Goal: Transaction & Acquisition: Subscribe to service/newsletter

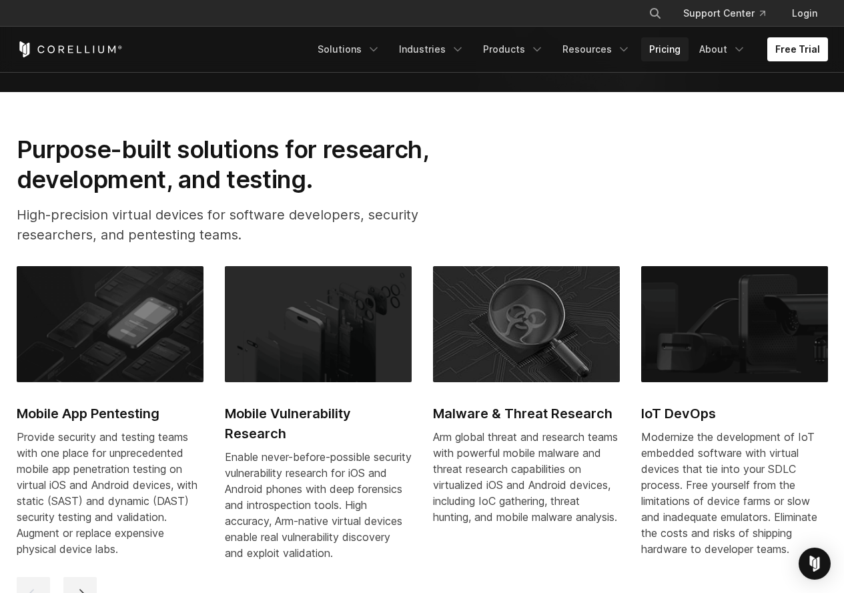
click at [663, 46] on link "Pricing" at bounding box center [664, 49] width 47 height 24
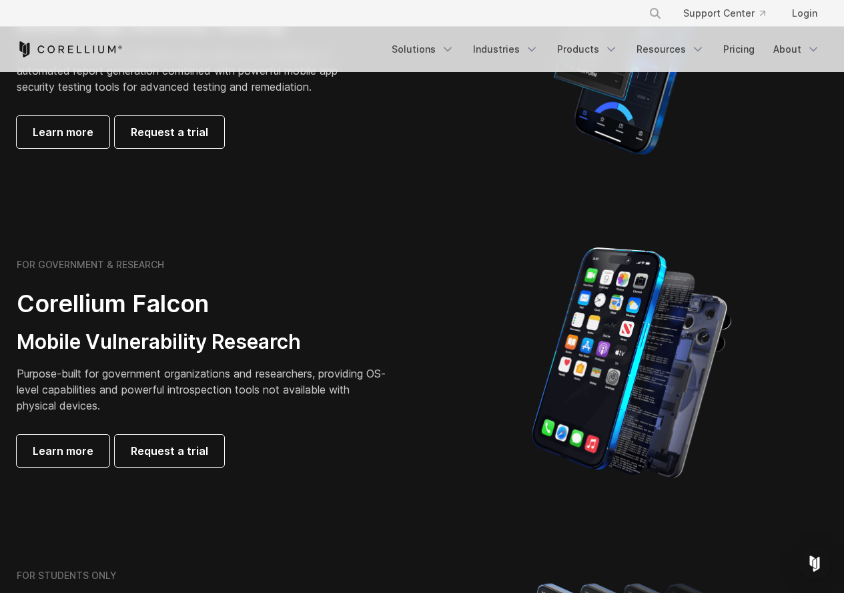
scroll to position [467, 0]
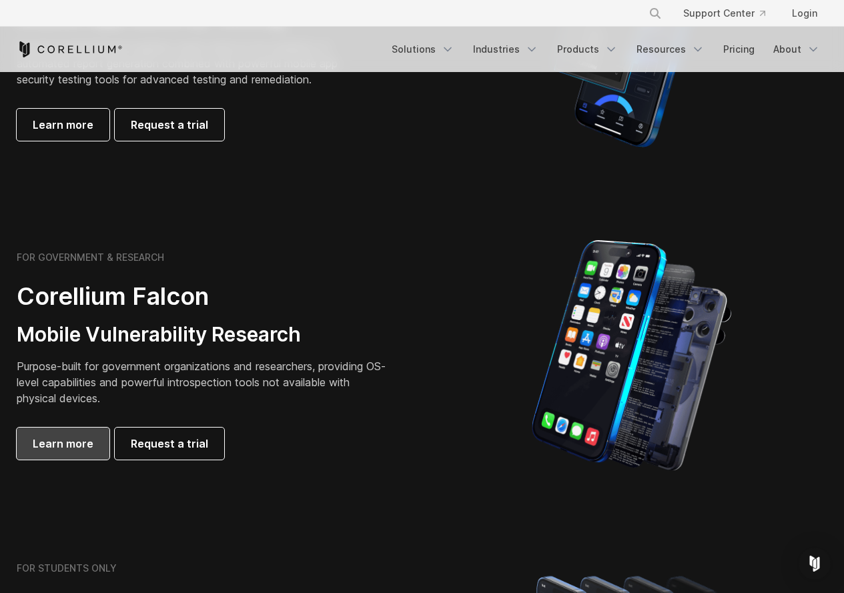
click at [100, 447] on link "Learn more" at bounding box center [63, 444] width 93 height 32
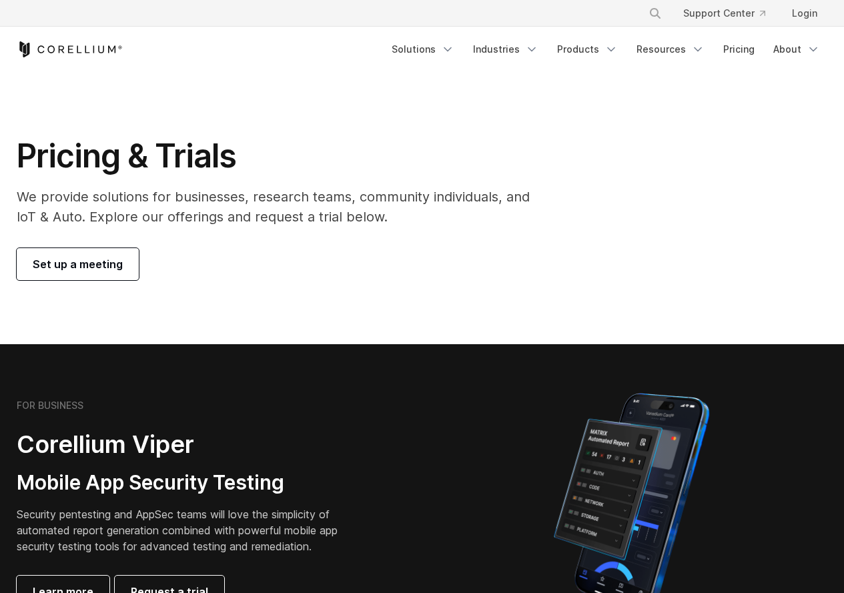
scroll to position [479, 0]
